Goal: Task Accomplishment & Management: Manage account settings

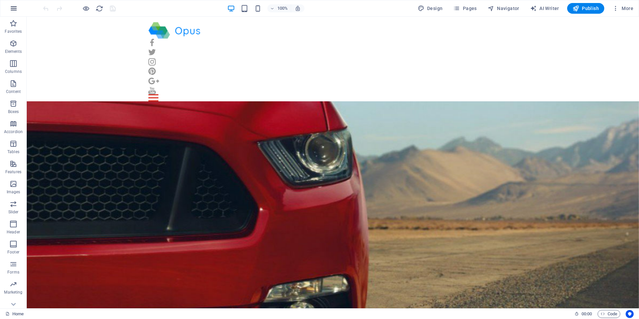
click at [13, 9] on icon "button" at bounding box center [14, 8] width 8 height 8
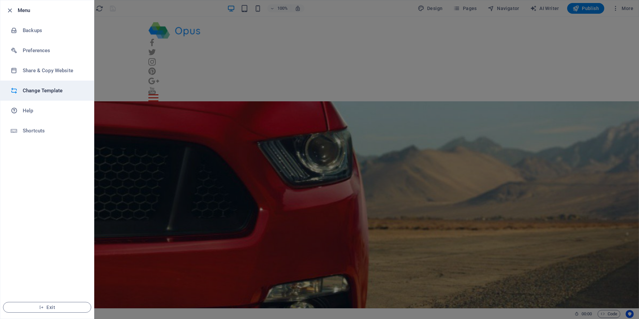
click at [40, 92] on h6 "Change Template" at bounding box center [54, 91] width 62 height 8
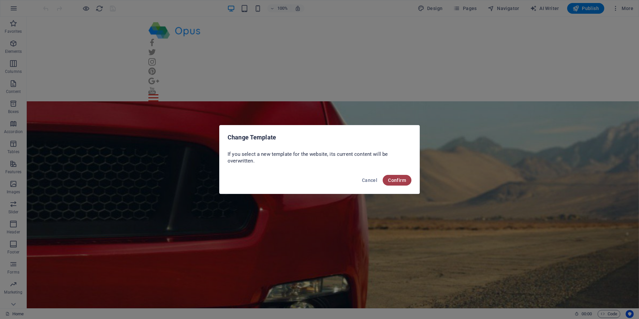
click at [400, 178] on span "Confirm" at bounding box center [397, 179] width 18 height 5
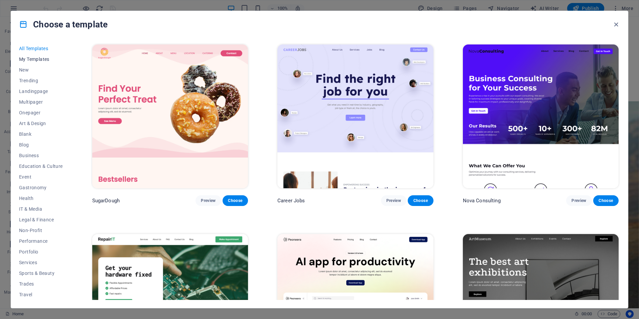
click at [40, 60] on span "My Templates" at bounding box center [41, 58] width 44 height 5
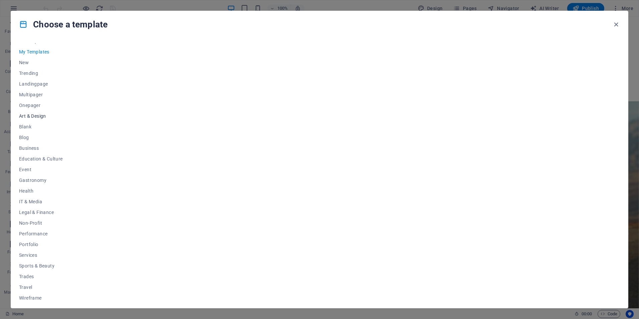
scroll to position [11, 0]
click at [44, 294] on span "Wireframe" at bounding box center [41, 294] width 44 height 5
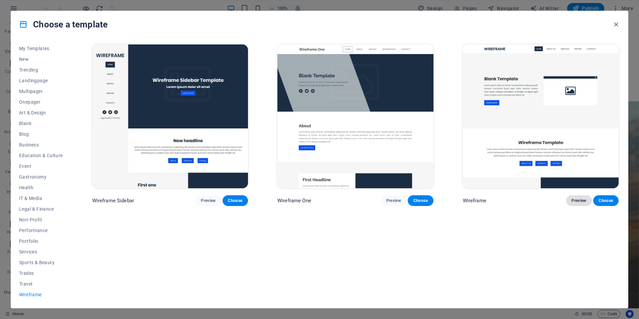
click at [572, 201] on span "Preview" at bounding box center [578, 200] width 15 height 5
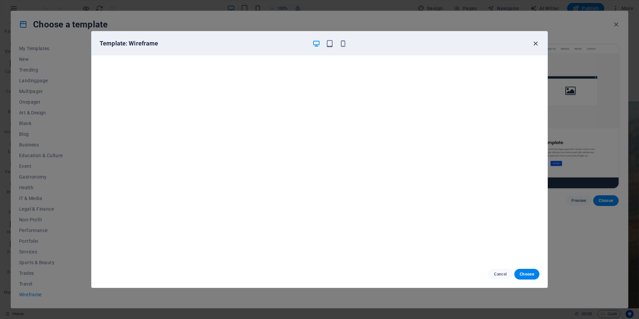
click at [537, 44] on icon "button" at bounding box center [536, 44] width 8 height 8
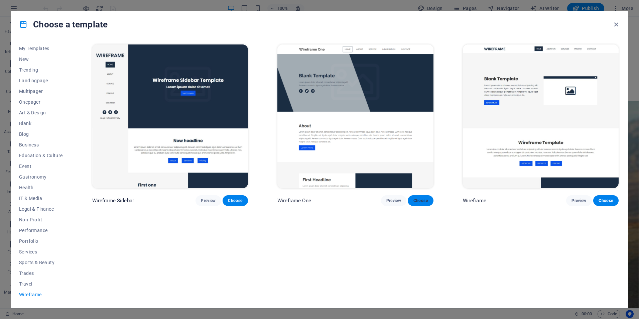
click at [419, 198] on span "Choose" at bounding box center [420, 200] width 15 height 5
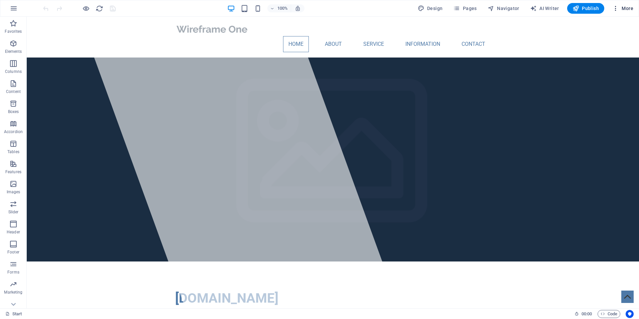
click at [622, 6] on span "More" at bounding box center [622, 8] width 21 height 7
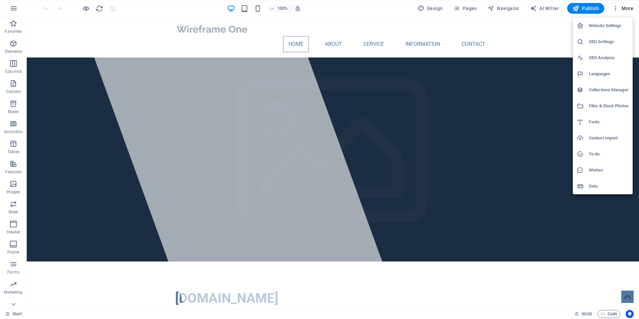
click at [601, 26] on h6 "Website Settings" at bounding box center [609, 26] width 40 height 8
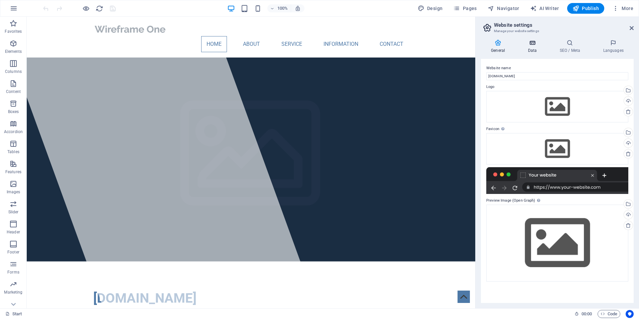
click at [529, 44] on icon at bounding box center [531, 42] width 29 height 7
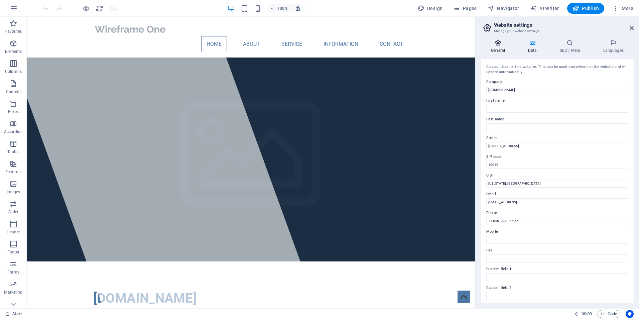
click at [493, 47] on h4 "General" at bounding box center [499, 46] width 37 height 14
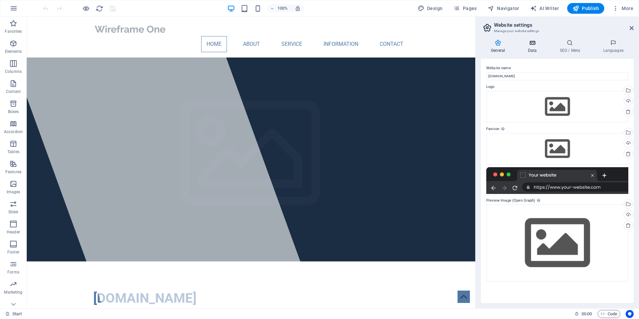
click at [535, 48] on h4 "Data" at bounding box center [533, 46] width 32 height 14
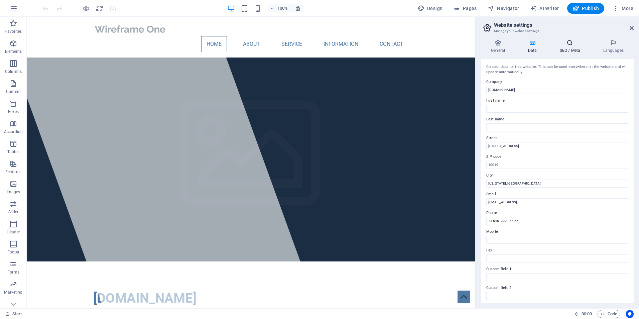
click at [570, 44] on icon at bounding box center [569, 42] width 41 height 7
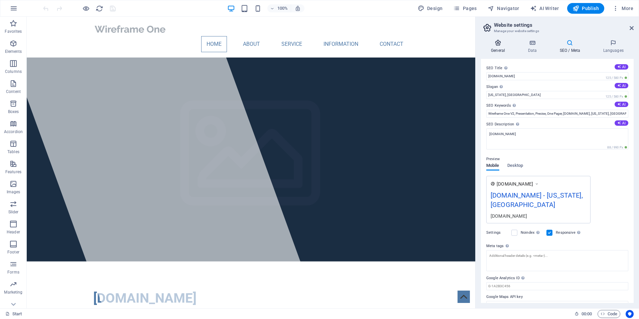
click at [500, 47] on h4 "General" at bounding box center [499, 46] width 37 height 14
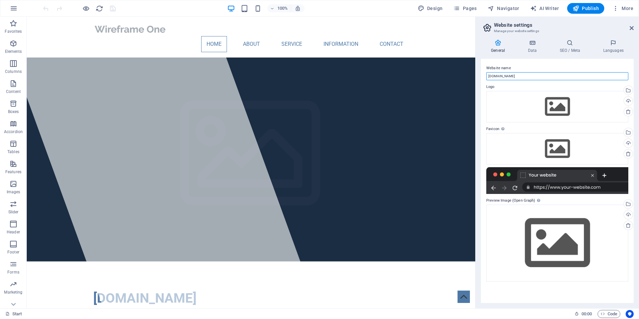
click at [512, 77] on input "[DOMAIN_NAME]" at bounding box center [557, 76] width 142 height 8
type input "CD4Cars"
click at [631, 28] on icon at bounding box center [631, 27] width 4 height 5
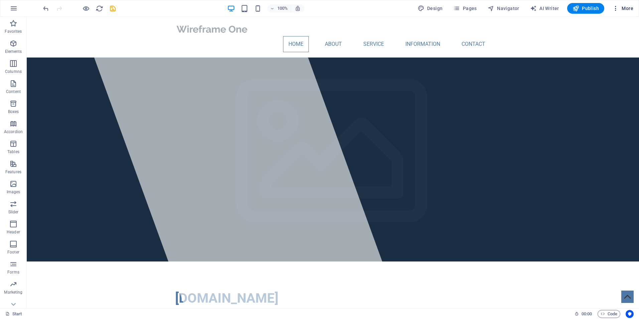
click at [614, 9] on icon "button" at bounding box center [615, 8] width 7 height 7
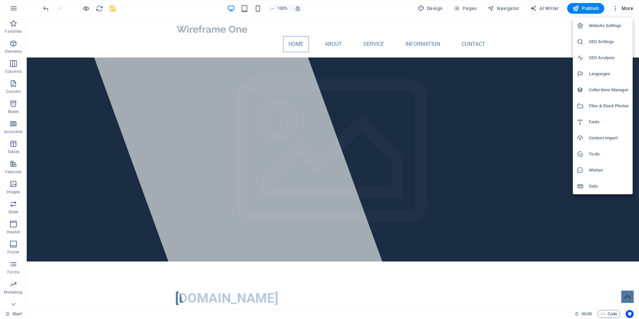
click at [598, 27] on h6 "Website Settings" at bounding box center [609, 26] width 40 height 8
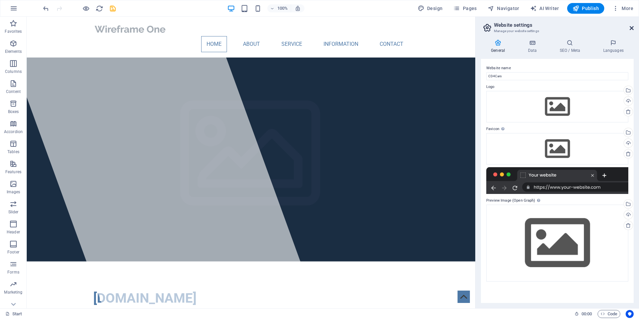
click at [630, 26] on icon at bounding box center [631, 27] width 4 height 5
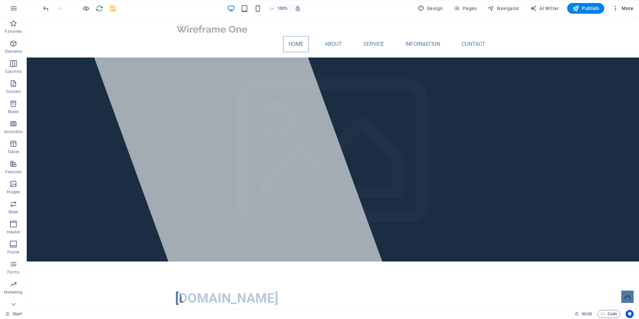
click at [614, 9] on icon "button" at bounding box center [615, 8] width 7 height 7
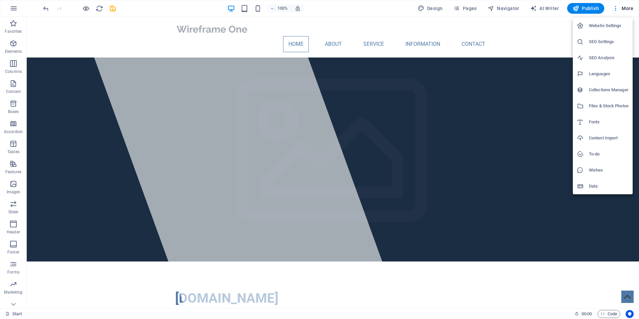
click at [598, 90] on h6 "Collections Manager" at bounding box center [609, 90] width 40 height 8
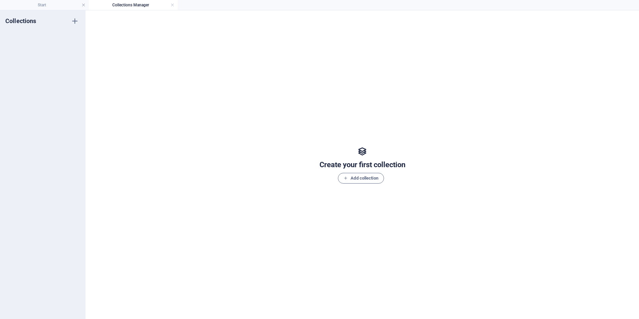
click at [174, 5] on h4 "Collections Manager" at bounding box center [133, 4] width 89 height 7
click at [84, 4] on link at bounding box center [84, 5] width 4 height 6
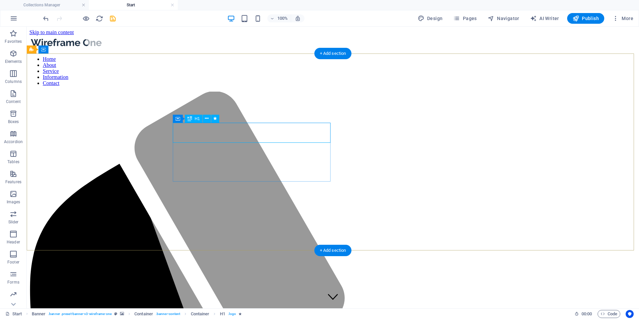
click at [87, 132] on div at bounding box center [239, 167] width 316 height 281
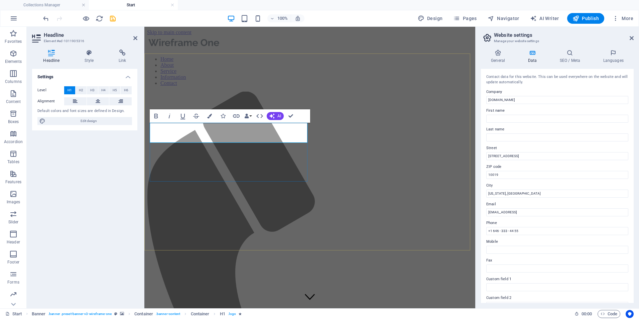
drag, startPoint x: 292, startPoint y: 114, endPoint x: 256, endPoint y: 206, distance: 99.2
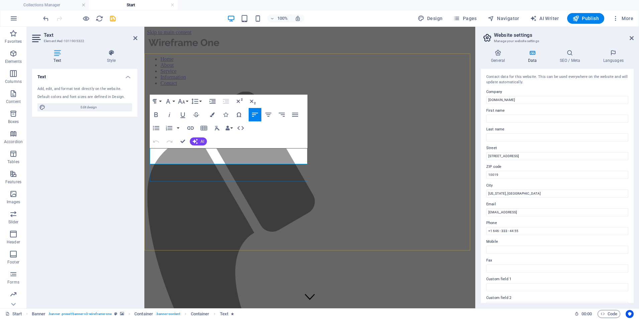
drag, startPoint x: 279, startPoint y: 160, endPoint x: 151, endPoint y: 151, distance: 127.9
click at [216, 185] on div at bounding box center [216, 167] width 316 height 281
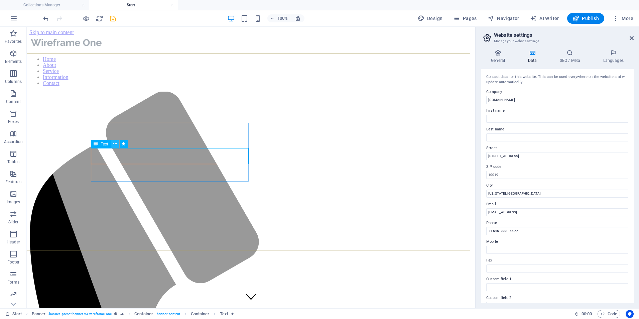
click at [113, 145] on button at bounding box center [115, 144] width 8 height 8
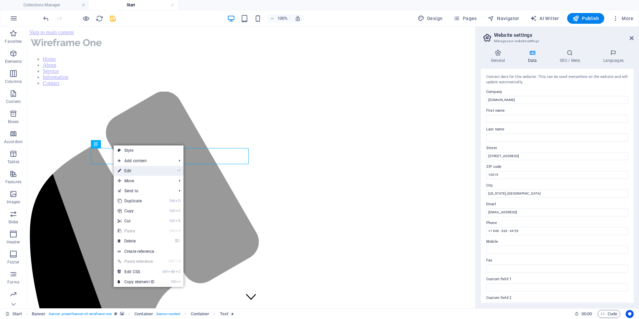
click at [129, 169] on link "⏎ Edit" at bounding box center [136, 171] width 45 height 10
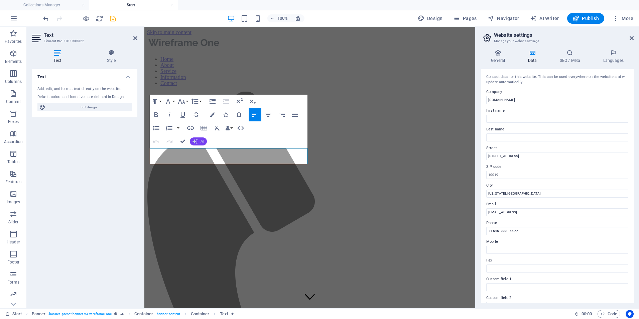
click at [202, 140] on span "AI" at bounding box center [202, 141] width 4 height 4
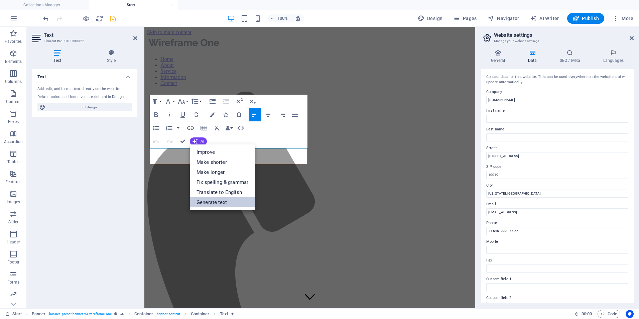
click at [212, 204] on link "Generate text" at bounding box center [222, 202] width 65 height 10
select select "English"
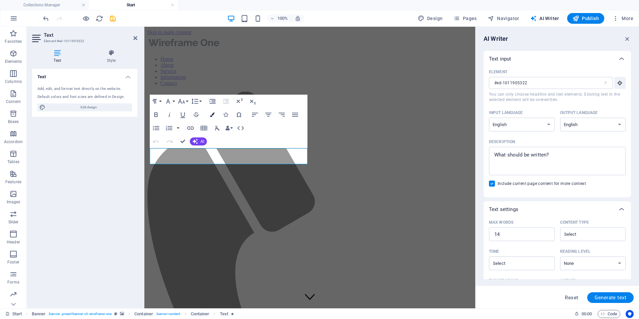
click at [212, 115] on icon "button" at bounding box center [212, 114] width 5 height 5
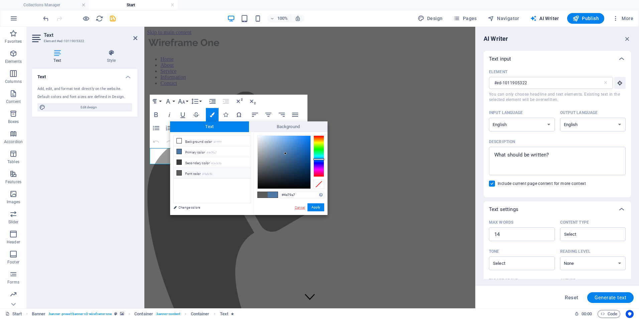
click at [298, 205] on link "Cancel" at bounding box center [300, 207] width 12 height 5
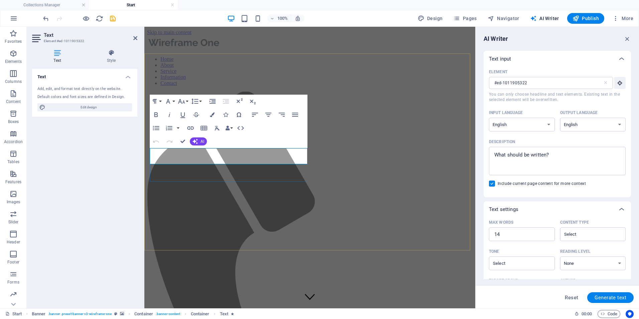
click at [237, 127] on icon "button" at bounding box center [241, 128] width 8 height 8
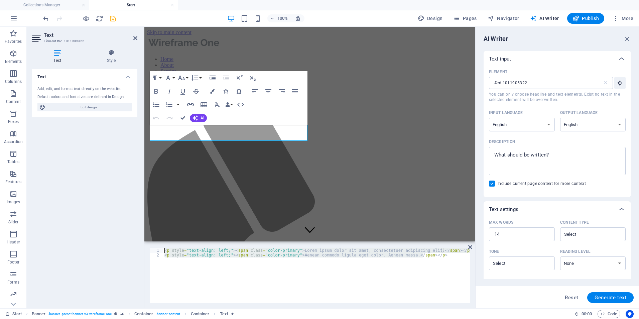
drag, startPoint x: 437, startPoint y: 257, endPoint x: 119, endPoint y: 242, distance: 318.7
click at [119, 242] on div "Text Element #ed-1011905322 Text Style Text Add, edit, and format text directly…" at bounding box center [251, 167] width 448 height 281
type textarea "First Stop Cars is a family run business based in [GEOGRAPHIC_DATA], we special…"
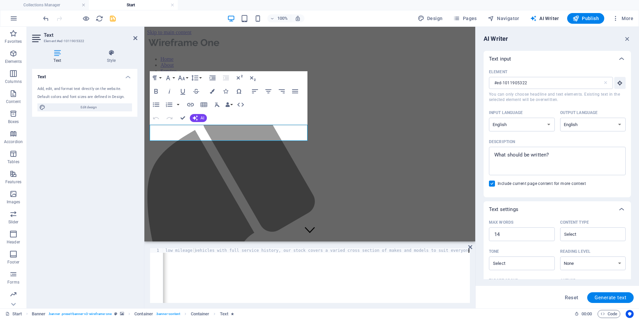
scroll to position [0, 248]
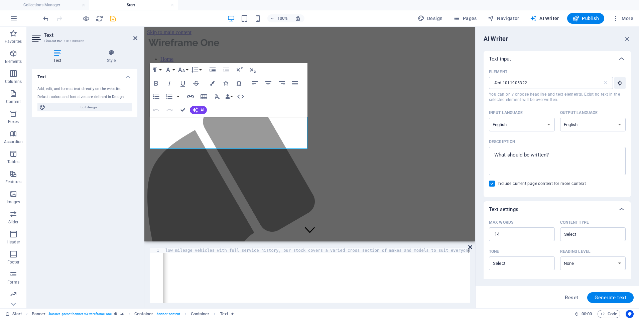
click at [471, 248] on icon at bounding box center [470, 246] width 4 height 5
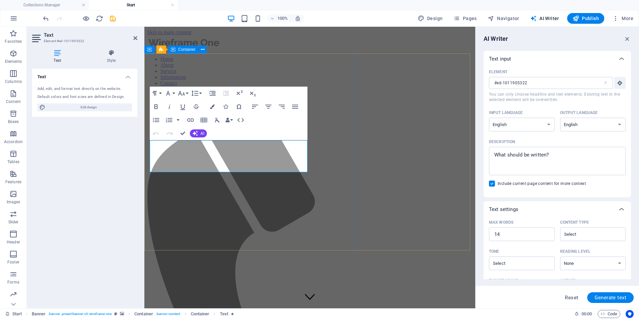
click at [308, 208] on div at bounding box center [216, 167] width 316 height 281
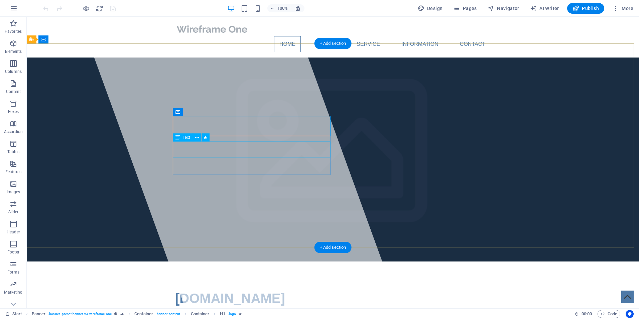
click at [229, 313] on div "Lorem ipsum dolor sit amet, consectetuer adipiscing elit. Aenean commodo ligula…" at bounding box center [332, 321] width 315 height 16
click at [196, 313] on div "Lorem ipsum dolor sit amet, consectetuer adipiscing elit. Aenean commodo ligula…" at bounding box center [332, 321] width 315 height 16
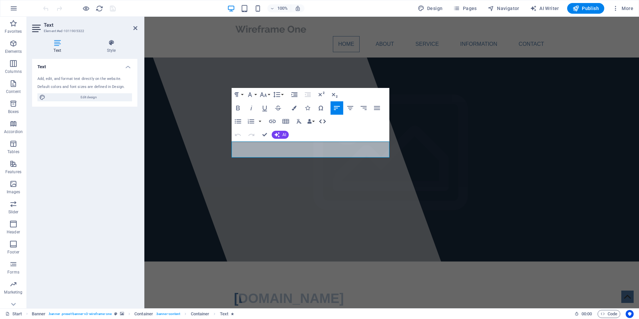
drag, startPoint x: 323, startPoint y: 122, endPoint x: 175, endPoint y: 122, distance: 147.3
click at [323, 122] on icon "button" at bounding box center [322, 121] width 8 height 8
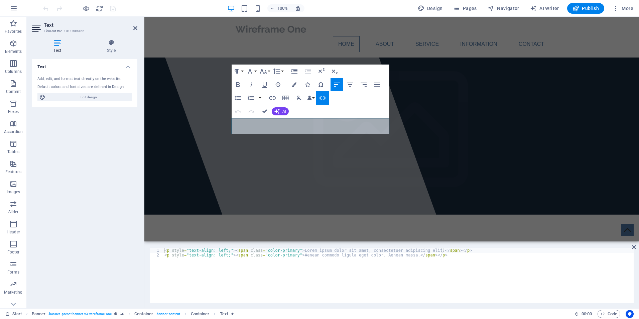
type textarea "<p style="text-align: left;"><span class="color-primary">Aenean commodo ligula …"
drag, startPoint x: 435, startPoint y: 255, endPoint x: 129, endPoint y: 254, distance: 305.3
click at [129, 254] on div "Text Element #ed-1011905322 Text Style Text Add, edit, and format text directly…" at bounding box center [333, 162] width 612 height 291
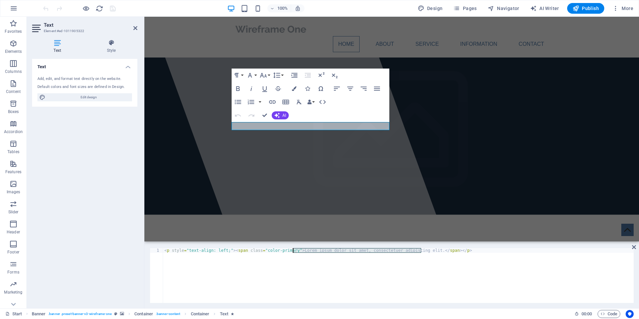
drag, startPoint x: 420, startPoint y: 250, endPoint x: 293, endPoint y: 252, distance: 127.6
click at [293, 252] on div "< p style = "text-align: left;" > < span class = "color-primary" > Lorem ipsum …" at bounding box center [398, 280] width 470 height 64
type textarea "<p style="text-align: left;"><span class="color-primary">First Stop Cars is a f…"
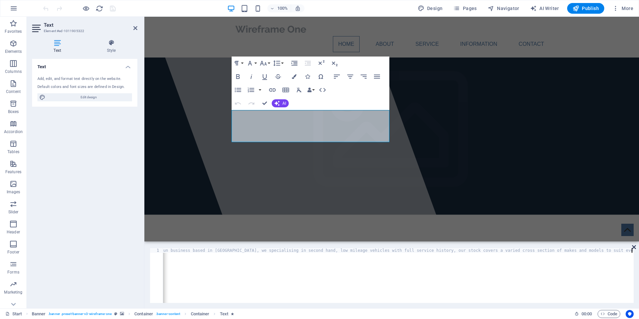
click at [633, 246] on icon at bounding box center [634, 246] width 4 height 5
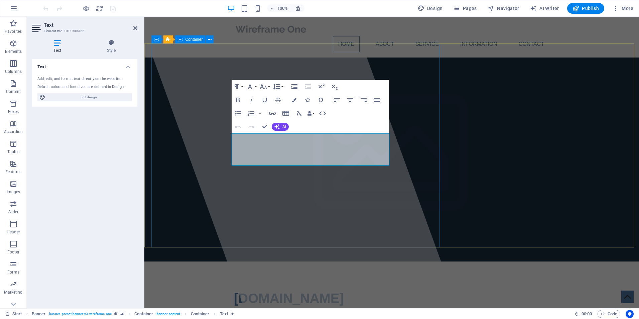
click at [288, 197] on div at bounding box center [298, 162] width 320 height 291
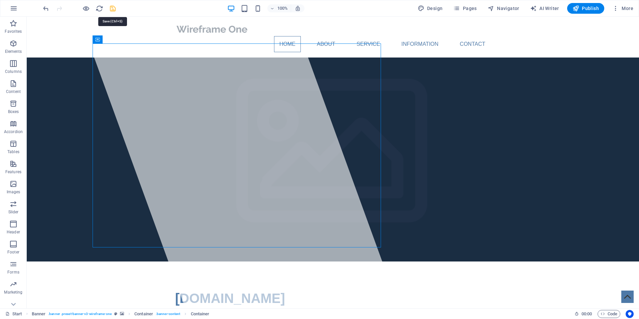
click at [113, 9] on icon "save" at bounding box center [113, 9] width 8 height 8
checkbox input "false"
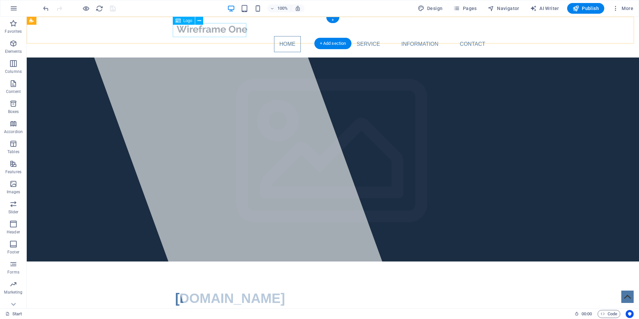
click at [222, 28] on div at bounding box center [332, 29] width 315 height 14
select select "px"
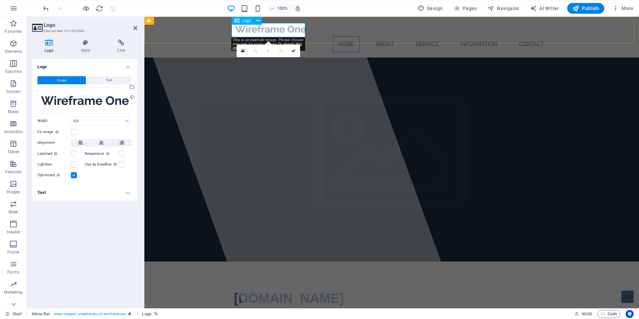
click at [259, 31] on div at bounding box center [391, 29] width 315 height 14
click at [208, 94] on div at bounding box center [298, 162] width 320 height 291
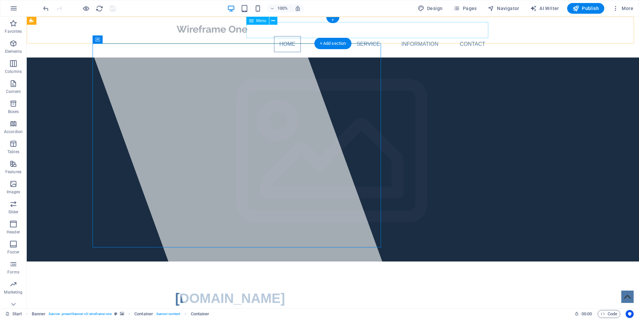
click at [330, 36] on nav "Home About Service Information Contact" at bounding box center [332, 44] width 315 height 16
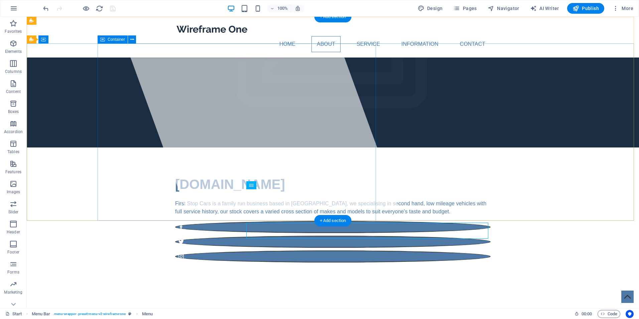
scroll to position [0, 0]
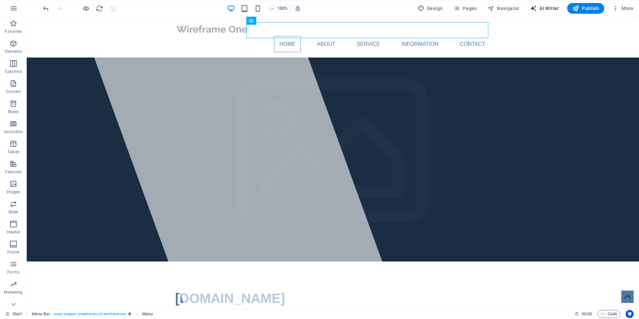
click at [543, 7] on span "AI Writer" at bounding box center [544, 8] width 29 height 7
select select "English"
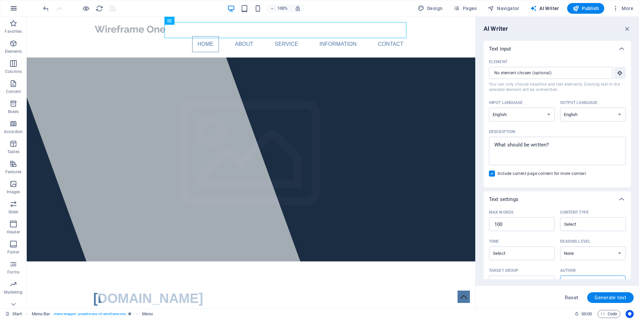
click at [10, 8] on icon "button" at bounding box center [14, 8] width 8 height 8
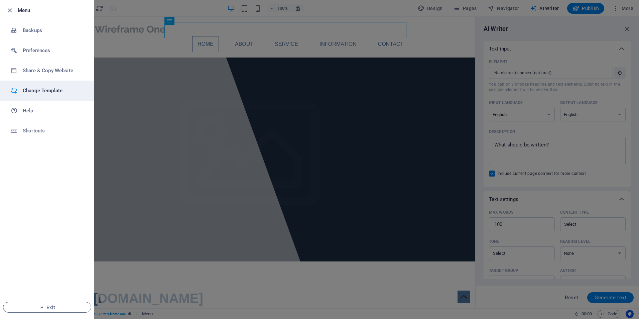
click at [33, 91] on h6 "Change Template" at bounding box center [54, 91] width 62 height 8
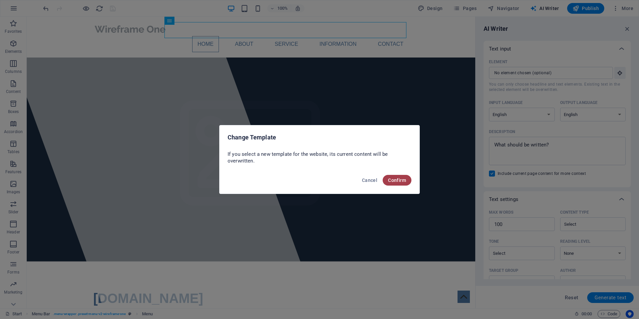
click at [397, 176] on button "Confirm" at bounding box center [397, 180] width 29 height 11
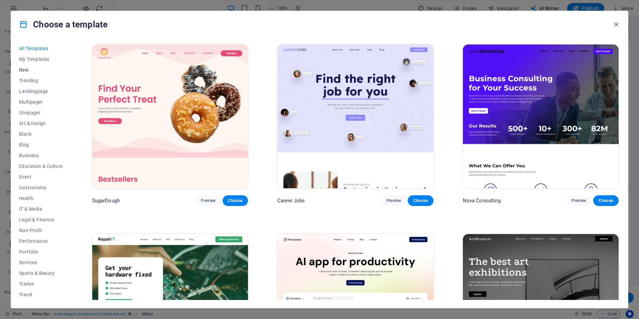
click at [21, 66] on button "New" at bounding box center [41, 69] width 44 height 11
click at [33, 77] on button "Trending" at bounding box center [41, 80] width 44 height 11
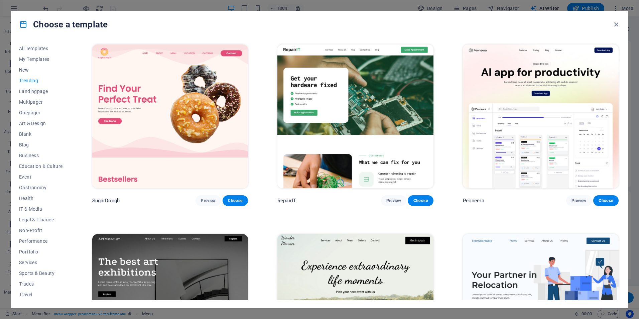
click at [24, 70] on span "New" at bounding box center [41, 69] width 44 height 5
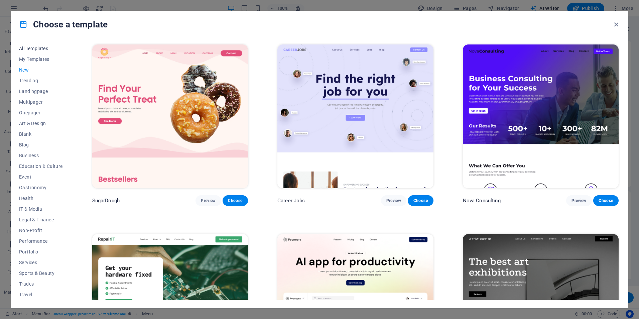
click at [39, 47] on span "All Templates" at bounding box center [41, 48] width 44 height 5
click at [29, 270] on span "Trades" at bounding box center [41, 272] width 44 height 5
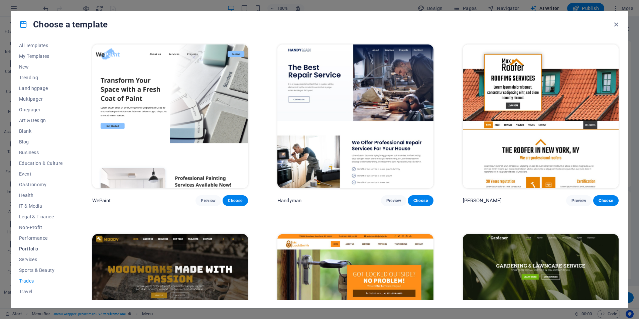
scroll to position [0, 0]
click at [37, 113] on span "Onepager" at bounding box center [41, 112] width 44 height 5
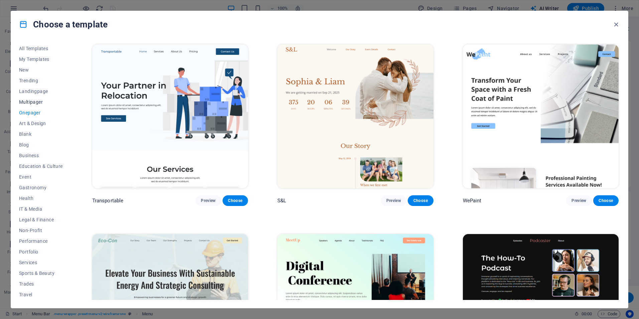
click at [35, 100] on span "Multipager" at bounding box center [41, 101] width 44 height 5
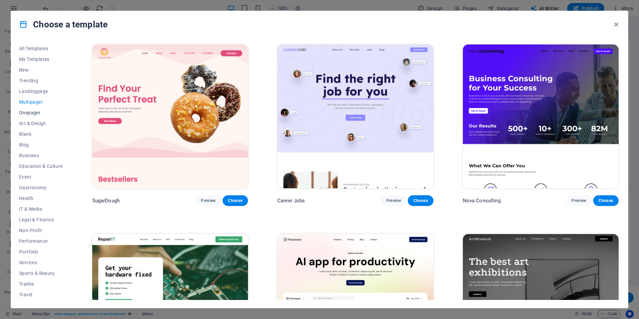
click at [35, 114] on span "Onepager" at bounding box center [41, 112] width 44 height 5
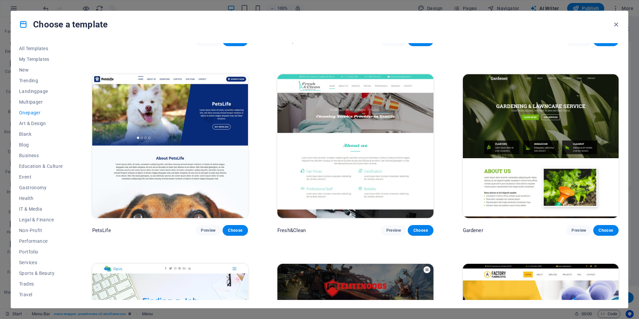
scroll to position [3007, 0]
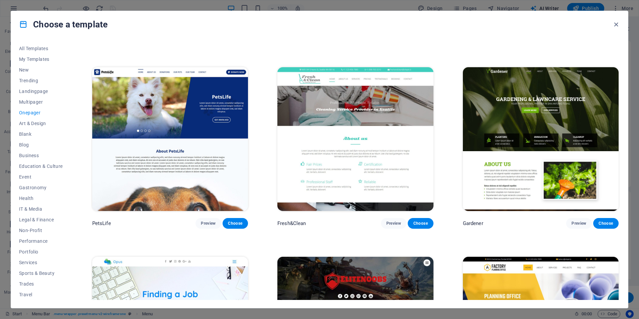
click at [186, 114] on img at bounding box center [170, 139] width 156 height 144
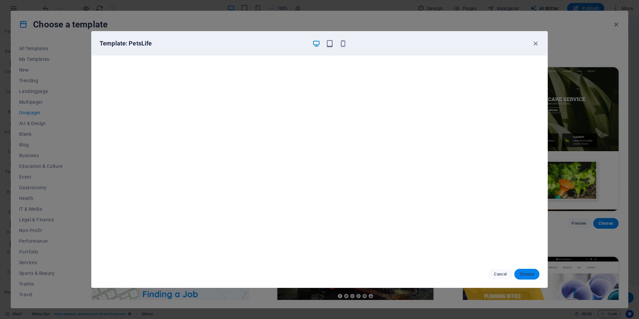
click at [527, 274] on span "Choose" at bounding box center [526, 273] width 14 height 5
